Goal: Task Accomplishment & Management: Manage account settings

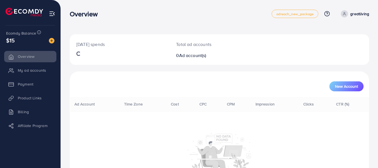
click at [357, 12] on p "greatliving" at bounding box center [359, 14] width 19 height 7
click at [344, 43] on link "Log out" at bounding box center [342, 45] width 53 height 12
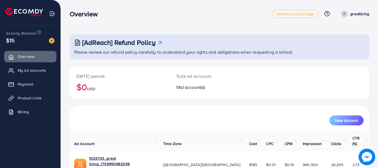
click at [350, 10] on link "greatliving" at bounding box center [353, 13] width 31 height 7
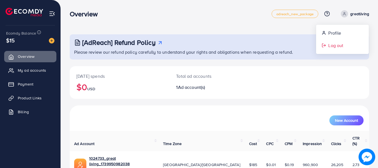
click at [347, 46] on link "Log out" at bounding box center [342, 45] width 53 height 12
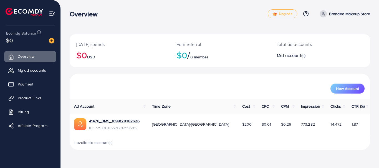
click at [348, 12] on p "Branded Makeup Store" at bounding box center [349, 14] width 41 height 7
click at [340, 32] on span "Profile" at bounding box center [335, 33] width 13 height 7
select select "********"
select select "******"
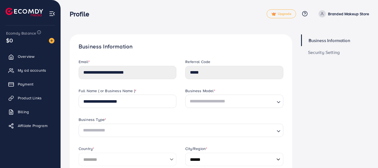
click at [150, 82] on div "**********" at bounding box center [127, 73] width 107 height 29
click at [145, 89] on div "Full Name ( or Business Name ) *" at bounding box center [127, 91] width 98 height 7
click at [145, 99] on input "**********" at bounding box center [127, 101] width 98 height 13
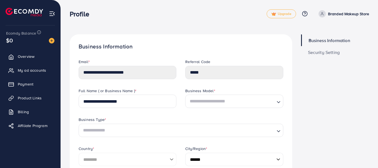
click at [163, 123] on div "Business Type *" at bounding box center [180, 120] width 204 height 7
click at [227, 101] on input "Search for option" at bounding box center [231, 102] width 86 height 10
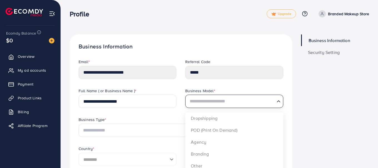
click at [227, 101] on input "Search for option" at bounding box center [231, 102] width 86 height 10
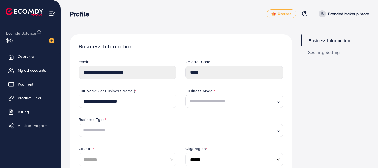
click at [351, 11] on p "Branded Makeup Store" at bounding box center [348, 14] width 41 height 7
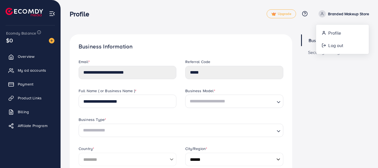
click at [353, 15] on p "Branded Makeup Store" at bounding box center [348, 14] width 41 height 7
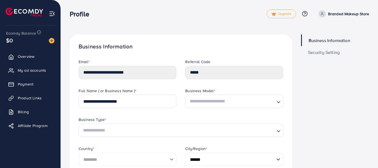
click at [357, 16] on p "Branded Makeup Store" at bounding box center [348, 14] width 41 height 7
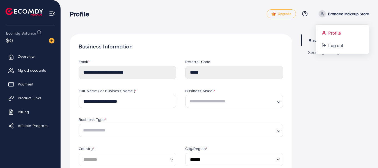
click at [351, 30] on link "Profile" at bounding box center [342, 33] width 53 height 12
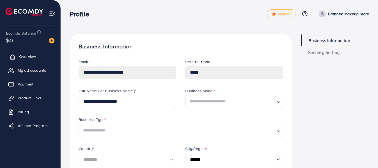
click at [14, 58] on icon at bounding box center [13, 57] width 6 height 6
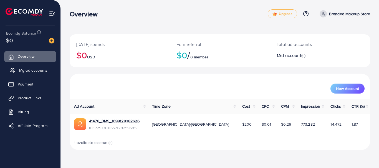
click at [19, 70] on span "My ad accounts" at bounding box center [33, 71] width 28 height 6
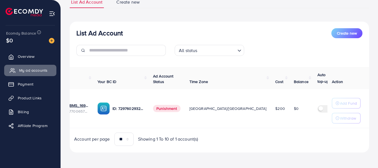
scroll to position [0, 34]
click at [354, 105] on p "Add Fund" at bounding box center [348, 103] width 17 height 7
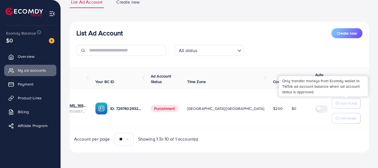
click at [351, 119] on p "Withdraw" at bounding box center [348, 118] width 16 height 7
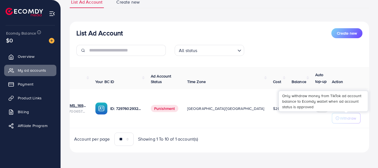
click at [355, 103] on div "Only withdraw money from TikTok ad account balance to Ecomdy wallet when ad acc…" at bounding box center [322, 101] width 89 height 20
click at [353, 121] on button "Withdraw" at bounding box center [345, 118] width 29 height 11
click at [338, 144] on div "Account per page ** ** ** *** Showing 1 To 10 of 1 account(s)" at bounding box center [219, 139] width 308 height 13
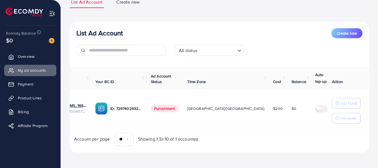
click at [359, 104] on button "Add Fund" at bounding box center [345, 103] width 29 height 11
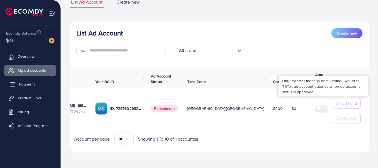
click at [16, 89] on link "Payment" at bounding box center [30, 84] width 52 height 11
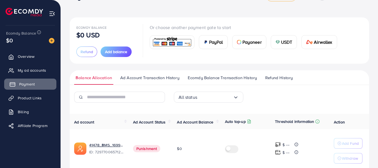
scroll to position [40, 0]
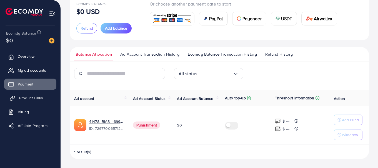
click at [14, 99] on link "Product Links" at bounding box center [30, 98] width 52 height 11
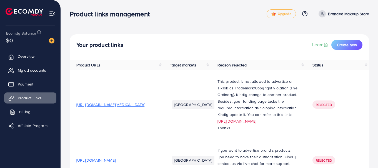
click at [15, 115] on link "Billing" at bounding box center [30, 112] width 52 height 11
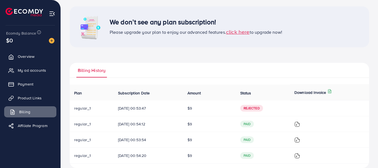
scroll to position [37, 0]
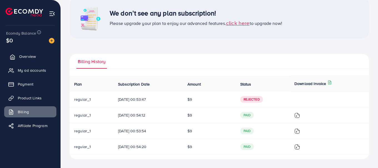
click at [16, 57] on link "Overview" at bounding box center [30, 56] width 52 height 11
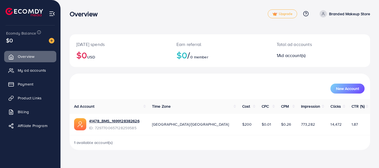
click at [364, 22] on nav "Overview Upgrade Help Center Contact Support Plans and Pricing Term and policy …" at bounding box center [220, 14] width 300 height 20
click at [364, 16] on p "Branded Makeup Store" at bounding box center [349, 14] width 41 height 7
click at [366, 14] on p "Branded Makeup Store" at bounding box center [349, 14] width 41 height 7
click at [362, 17] on link "Branded Makeup Store" at bounding box center [343, 13] width 53 height 7
click at [358, 44] on link "Log out" at bounding box center [343, 45] width 53 height 12
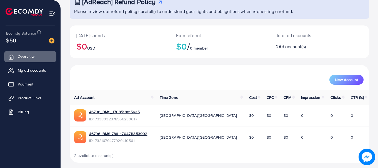
scroll to position [44, 0]
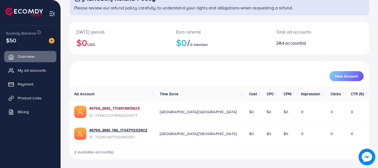
click at [108, 110] on link "46796_BMS_1708518815625" at bounding box center [114, 109] width 50 height 6
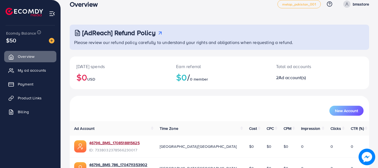
scroll to position [0, 0]
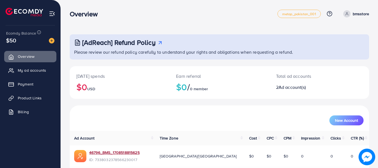
click at [360, 13] on p "bmsstore" at bounding box center [360, 14] width 16 height 7
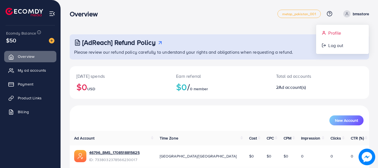
click at [329, 34] on span "Profile" at bounding box center [334, 33] width 13 height 7
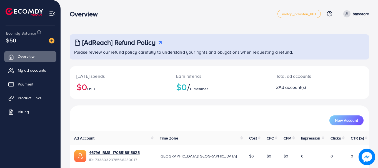
click at [352, 14] on link "bmsstore" at bounding box center [355, 13] width 28 height 7
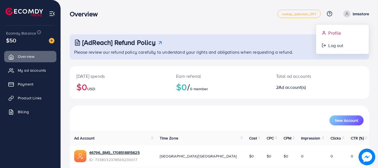
click at [324, 34] on icon at bounding box center [323, 34] width 3 height 1
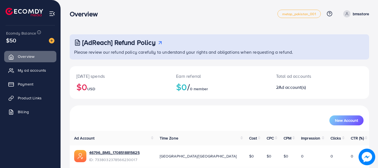
select select "********"
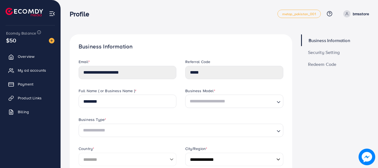
click at [351, 14] on link "bmsstore" at bounding box center [355, 13] width 28 height 7
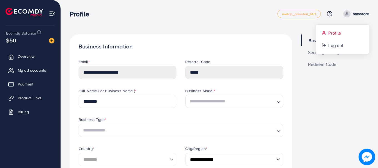
click at [335, 34] on span "Profile" at bounding box center [334, 33] width 13 height 7
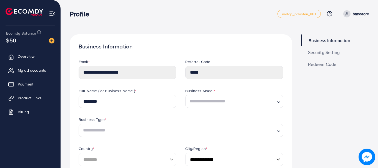
click at [96, 141] on div "Business Type * Loading..." at bounding box center [180, 131] width 213 height 29
click at [20, 54] on span "Overview" at bounding box center [27, 57] width 17 height 6
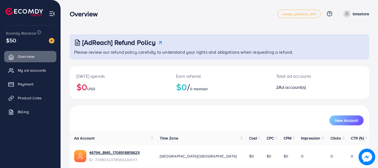
click at [163, 108] on div "New Account" at bounding box center [219, 119] width 299 height 26
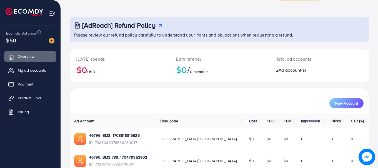
scroll to position [20, 0]
